Goal: Task Accomplishment & Management: Complete application form

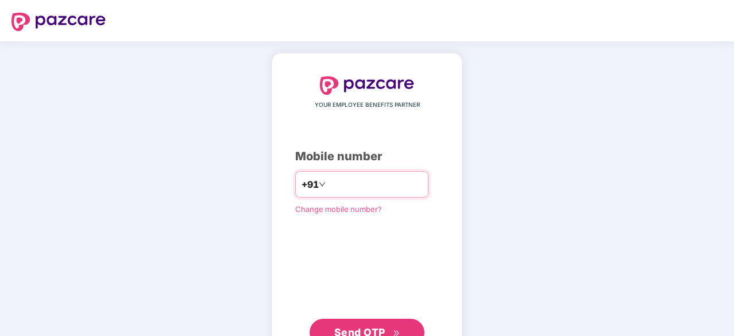
type input "*"
type input "**********"
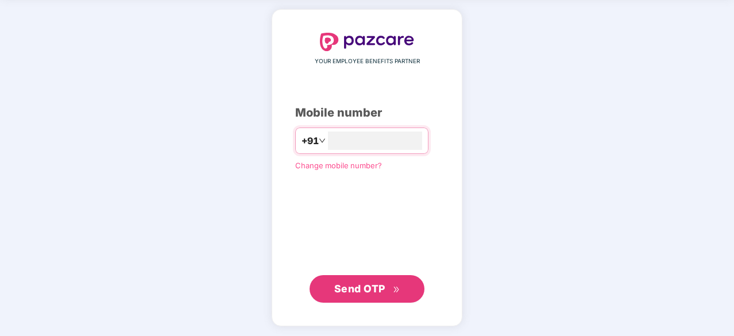
scroll to position [43, 0]
click at [369, 285] on span "Send OTP" at bounding box center [359, 288] width 51 height 12
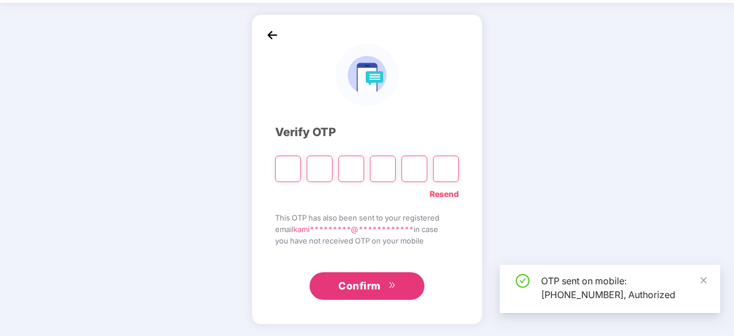
scroll to position [38, 0]
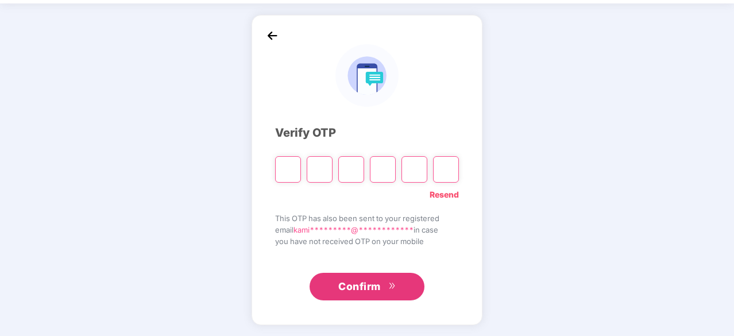
type input "*"
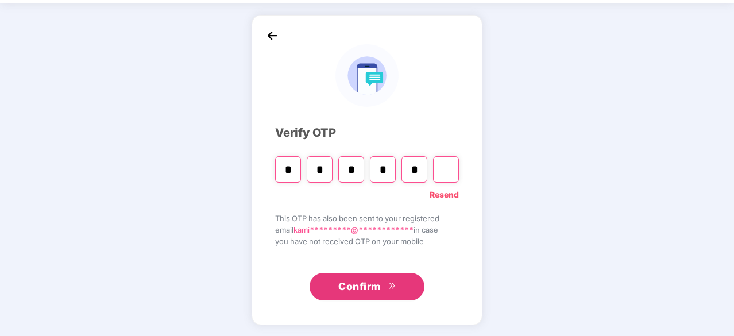
type input "*"
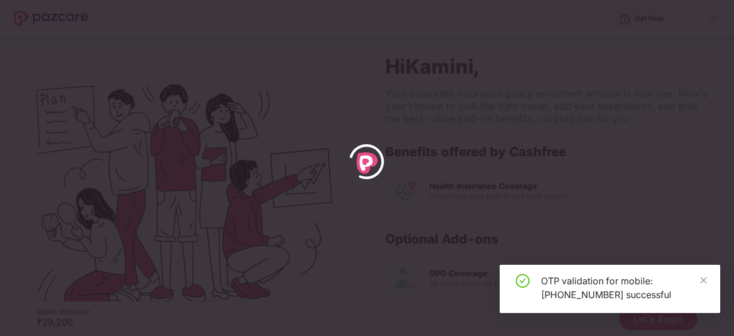
click at [708, 281] on div "OTP validation for mobile: [PHONE_NUMBER] successful" at bounding box center [610, 289] width 221 height 48
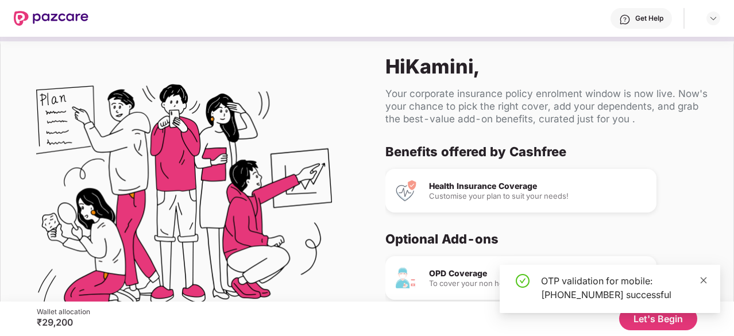
click at [702, 281] on icon "close" at bounding box center [704, 280] width 6 height 6
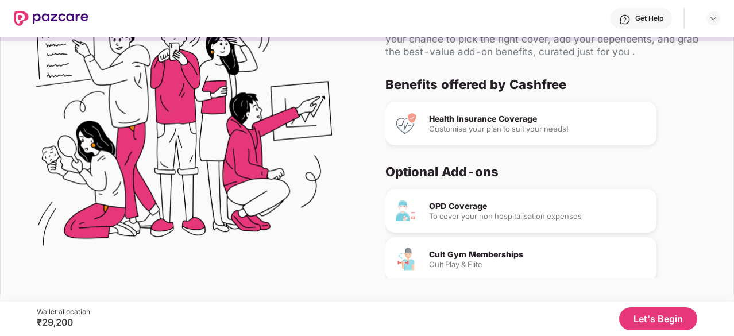
click at [654, 321] on button "Let's Begin" at bounding box center [658, 318] width 78 height 23
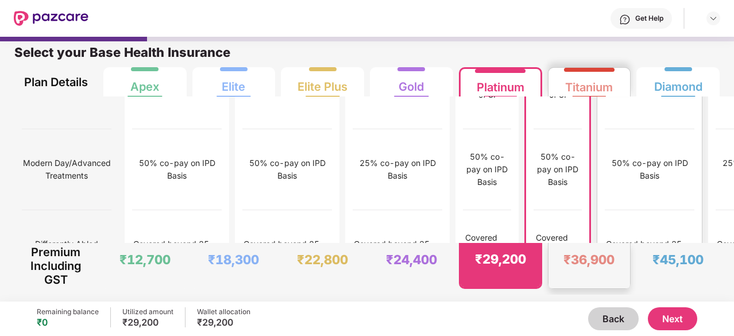
scroll to position [1557, 0]
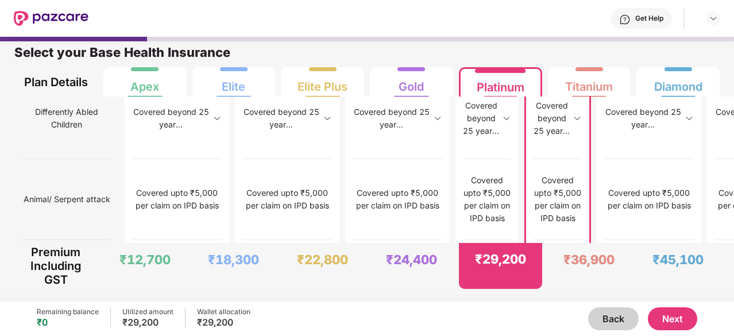
click at [678, 311] on button "Next" at bounding box center [672, 318] width 49 height 23
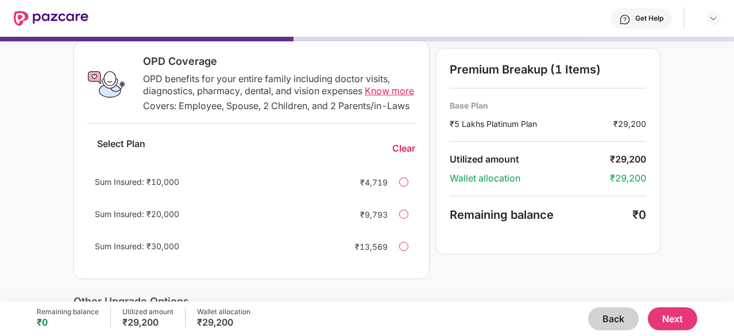
scroll to position [159, 0]
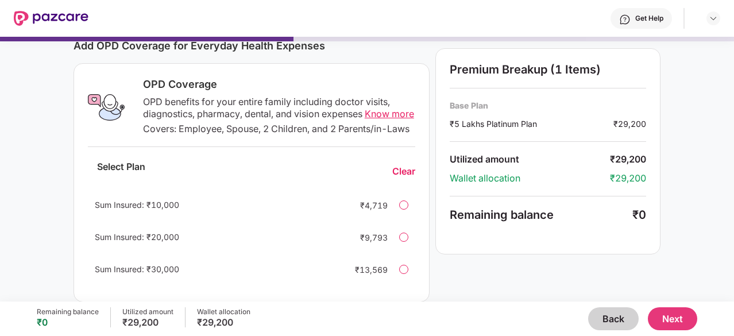
click at [400, 210] on div at bounding box center [403, 204] width 9 height 9
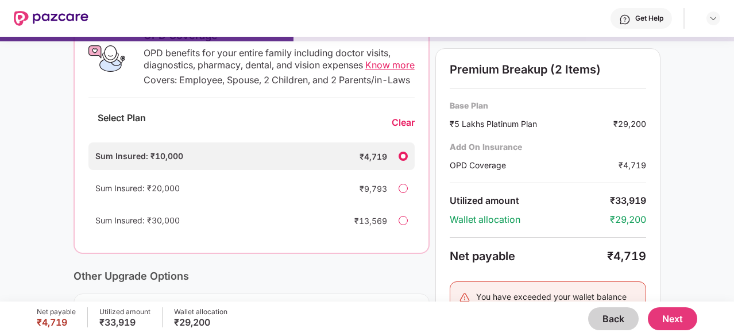
scroll to position [201, 0]
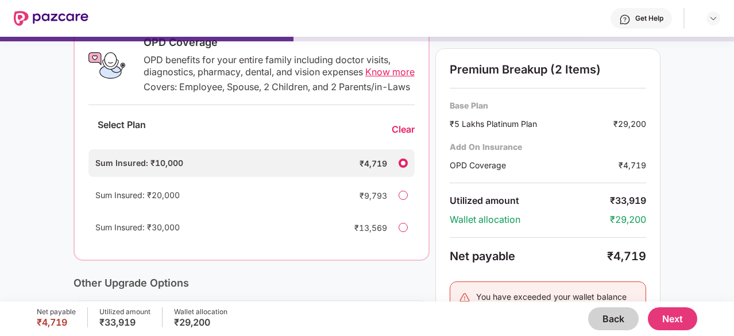
click at [403, 168] on div at bounding box center [403, 163] width 9 height 9
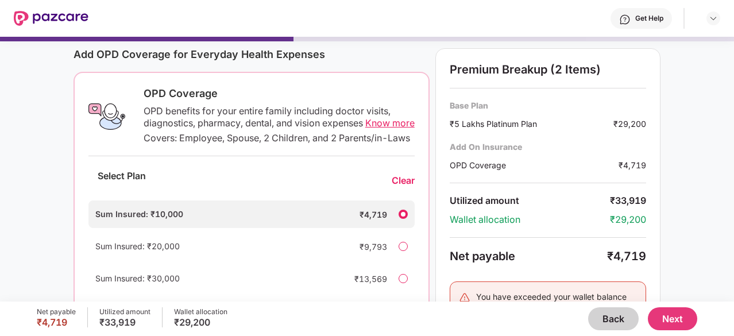
scroll to position [101, 0]
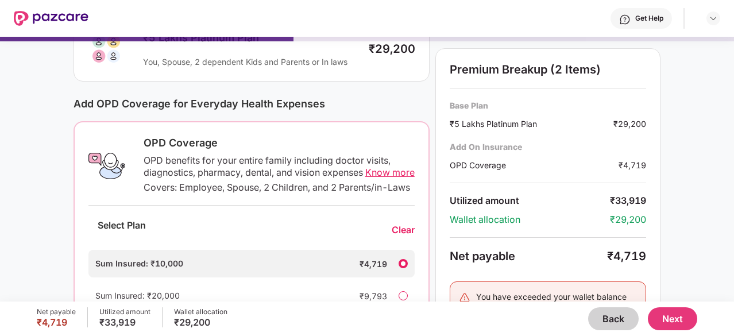
click at [404, 268] on div at bounding box center [403, 263] width 9 height 9
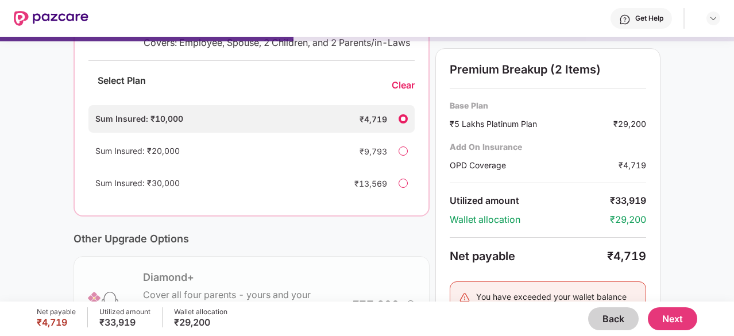
scroll to position [246, 0]
click at [403, 91] on div "Clear" at bounding box center [403, 85] width 23 height 12
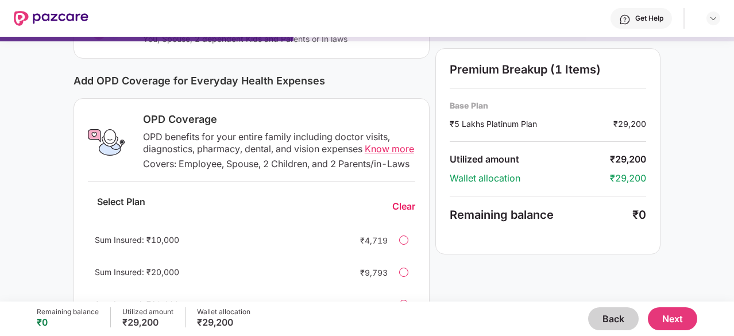
scroll to position [0, 0]
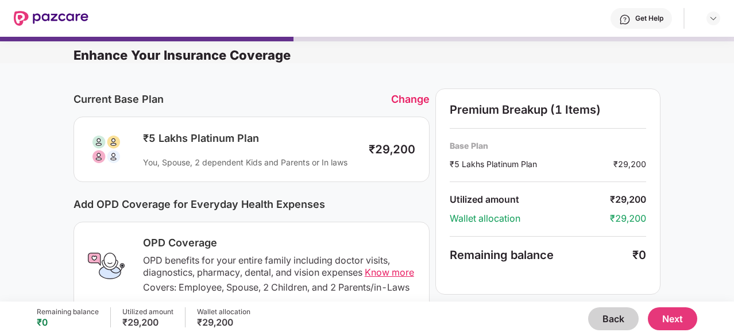
click at [678, 321] on button "Next" at bounding box center [672, 318] width 49 height 23
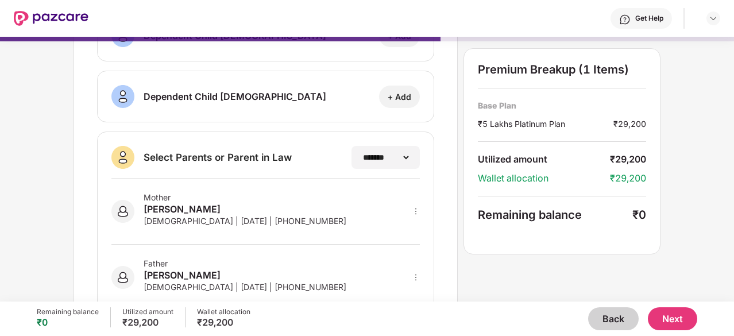
scroll to position [257, 0]
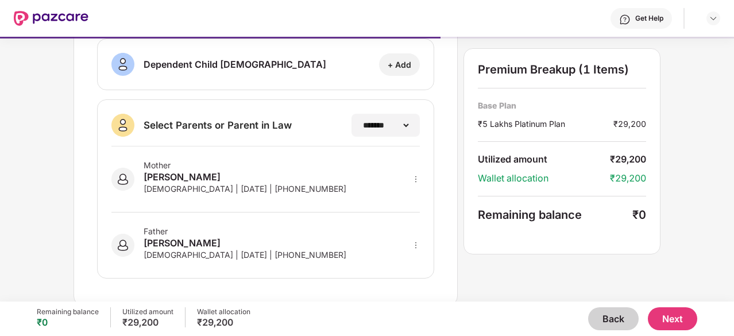
click at [667, 319] on button "Next" at bounding box center [672, 318] width 49 height 23
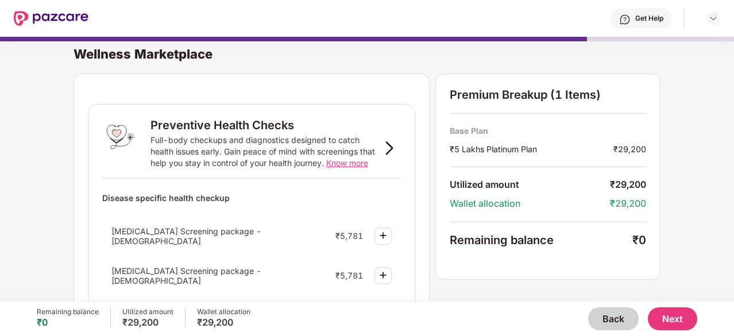
scroll to position [0, 0]
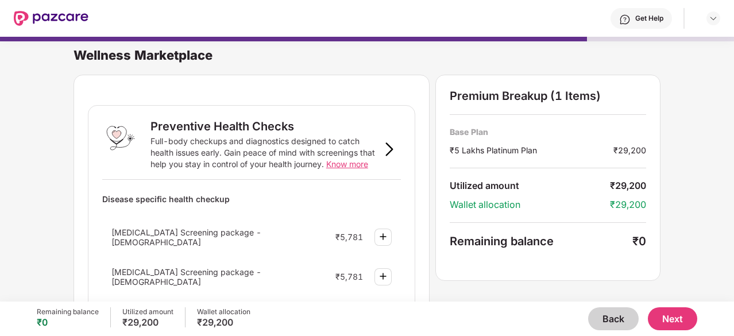
click at [675, 314] on button "Next" at bounding box center [672, 318] width 49 height 23
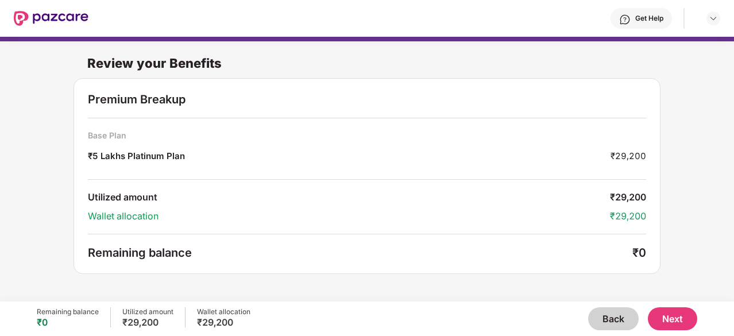
click at [675, 314] on button "Next" at bounding box center [672, 318] width 49 height 23
